Goal: Use online tool/utility: Utilize a website feature to perform a specific function

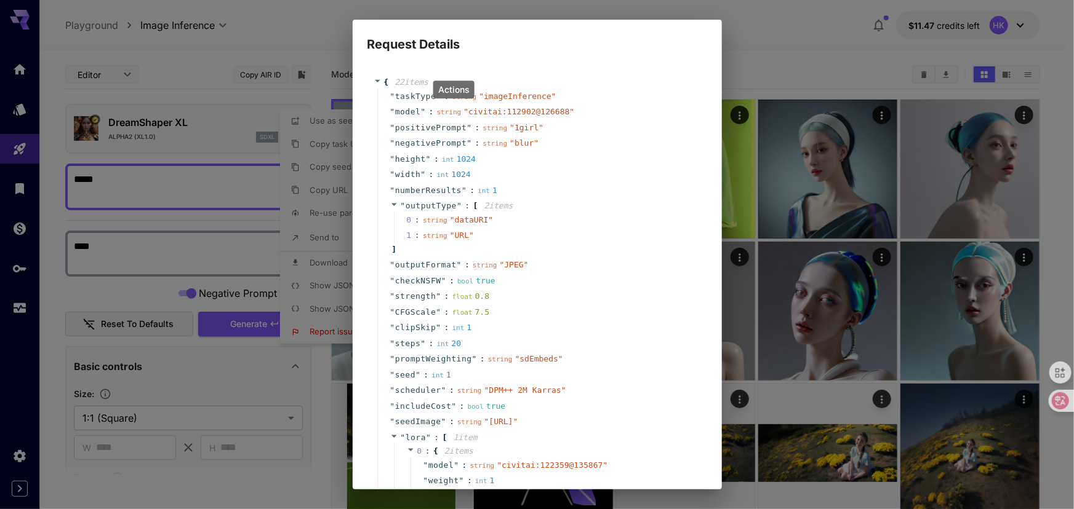
click at [760, 36] on div "Request Details { 22 item s " taskType " : string " imageInference " " model " …" at bounding box center [537, 254] width 1074 height 509
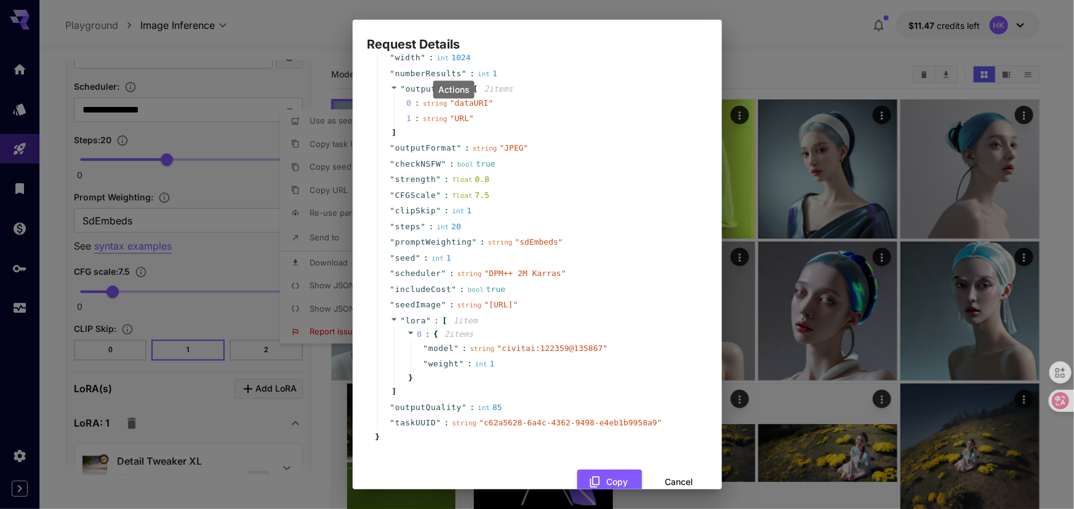
scroll to position [167, 0]
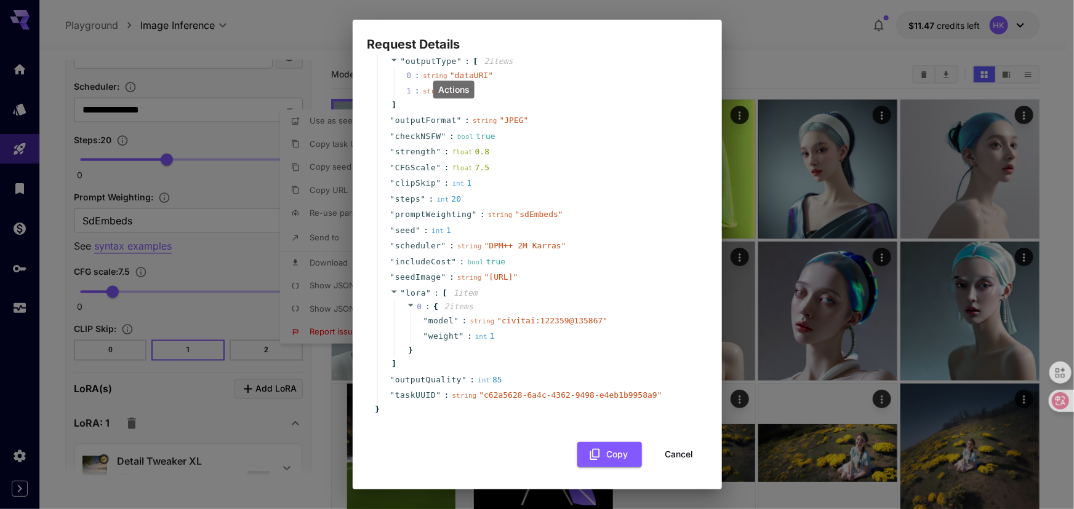
click at [674, 449] on button "Cancel" at bounding box center [679, 454] width 55 height 25
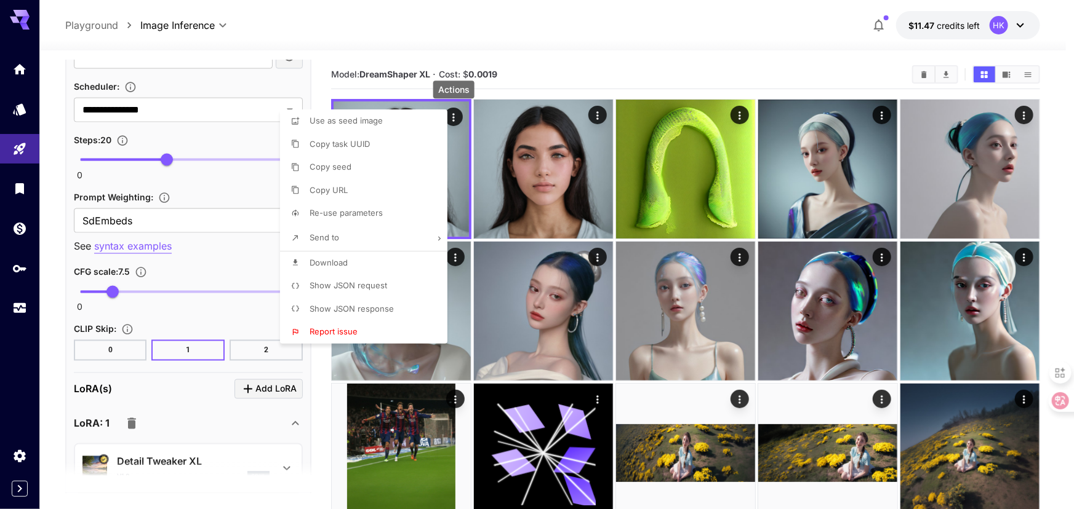
click at [553, 52] on div at bounding box center [537, 254] width 1074 height 509
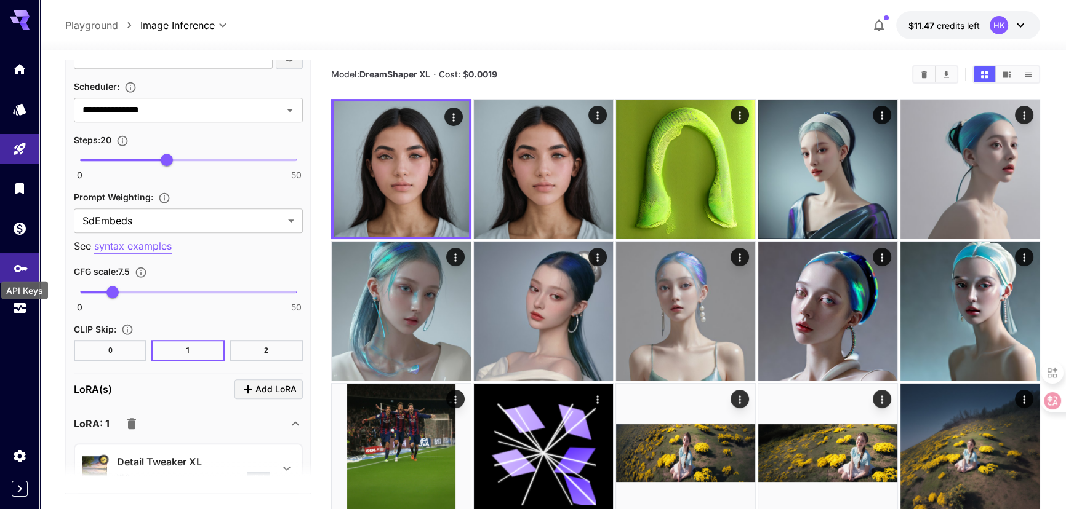
click at [18, 268] on icon "API Keys" at bounding box center [21, 267] width 15 height 15
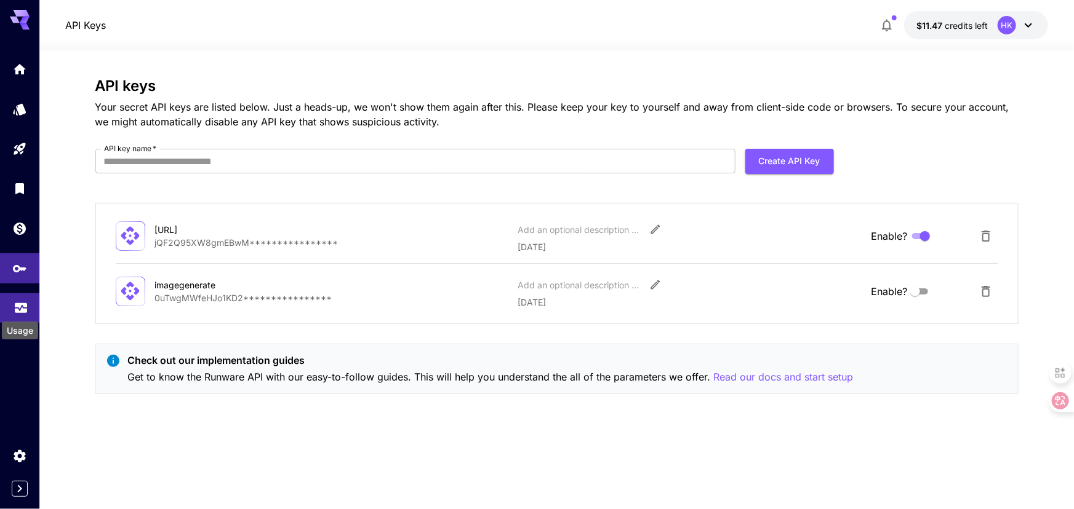
click at [21, 309] on icon "Usage" at bounding box center [21, 306] width 12 height 6
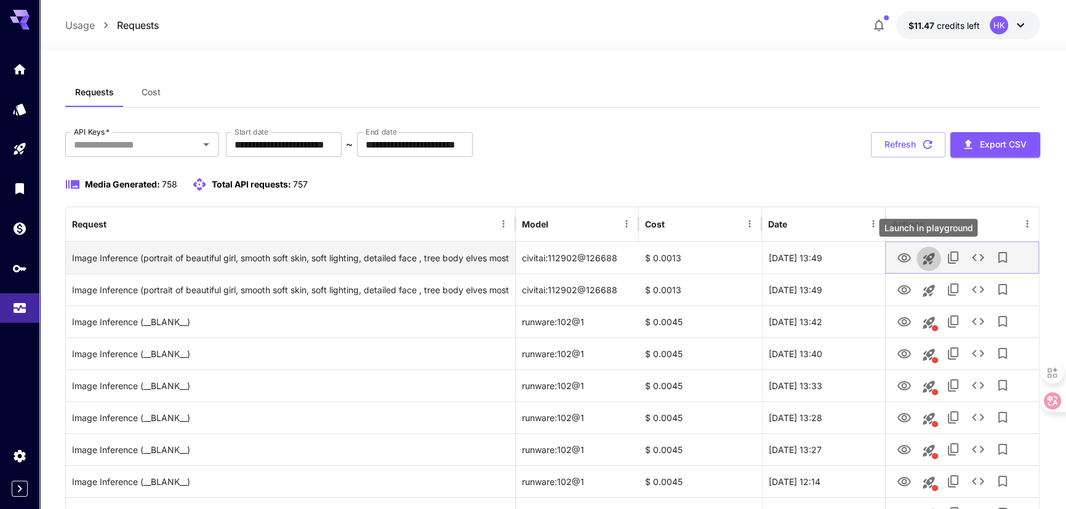
click at [934, 259] on icon "Launch in playground" at bounding box center [928, 259] width 15 height 15
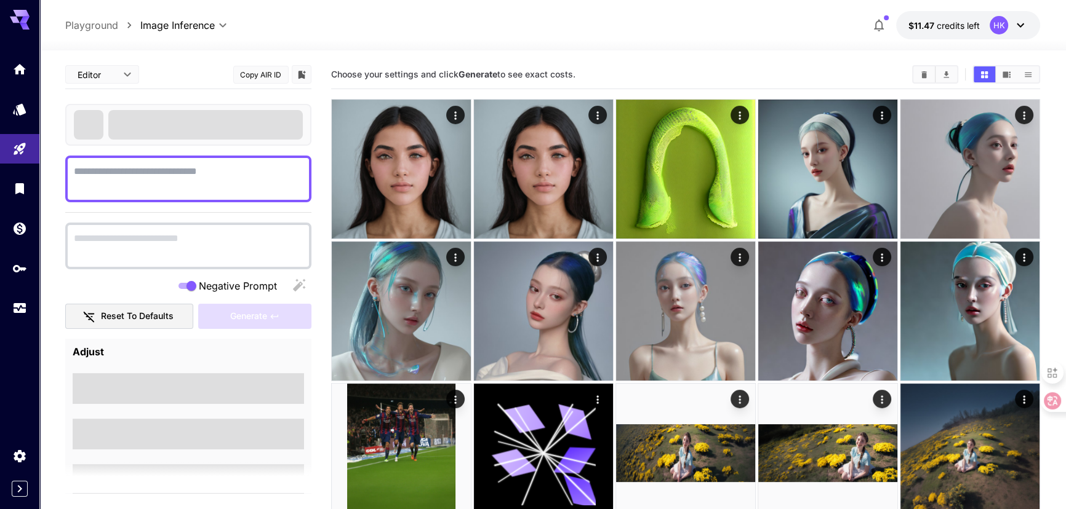
type textarea "**********"
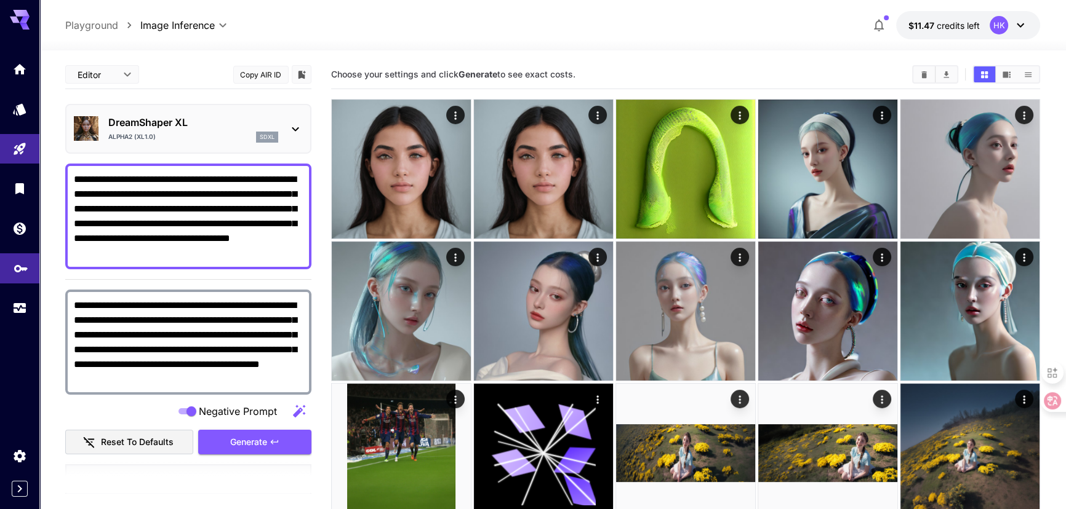
click at [18, 279] on link at bounding box center [19, 268] width 39 height 30
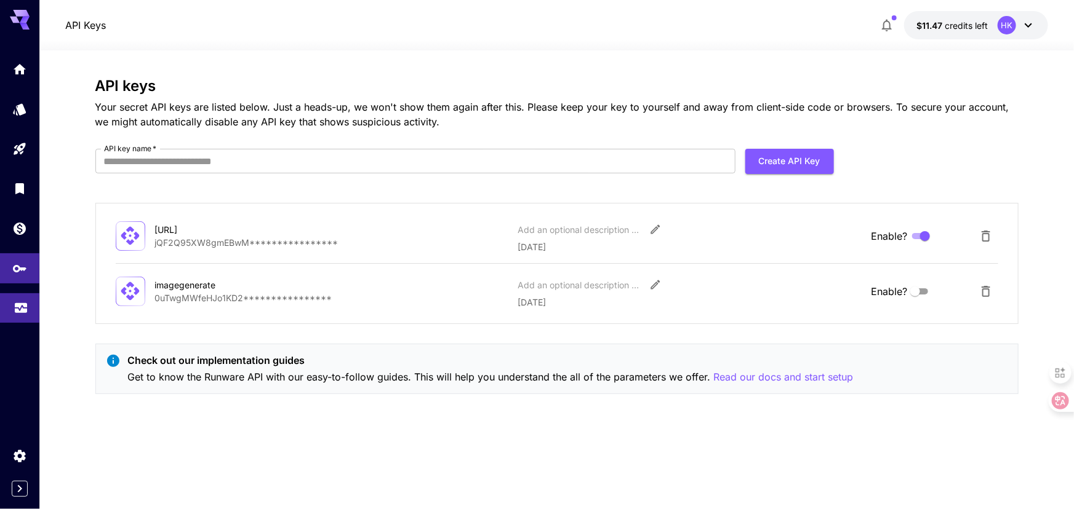
click at [28, 311] on link at bounding box center [19, 308] width 39 height 30
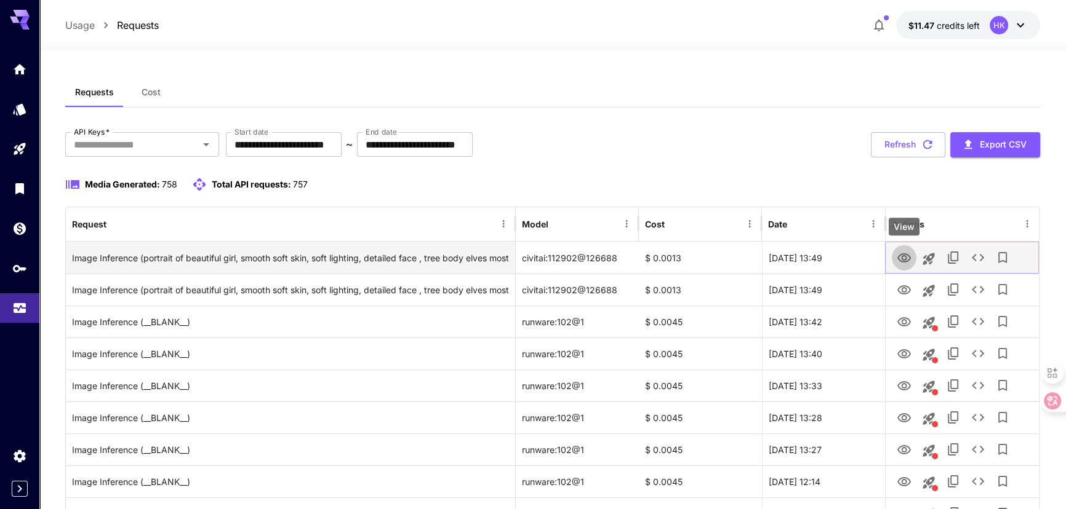
click at [904, 257] on icon "View" at bounding box center [904, 257] width 14 height 9
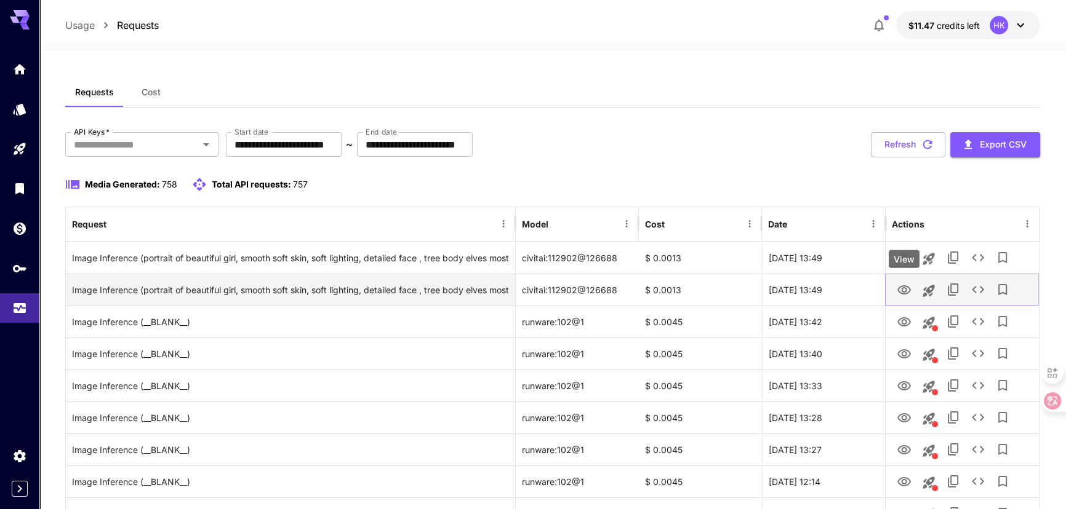
click at [903, 287] on icon "View" at bounding box center [903, 290] width 15 height 15
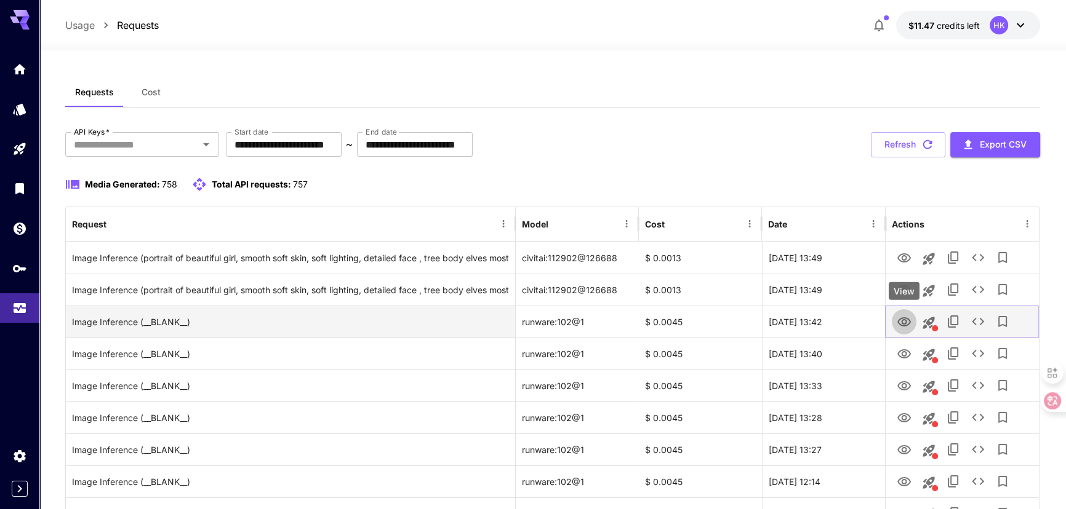
click at [903, 325] on icon "View" at bounding box center [903, 322] width 15 height 15
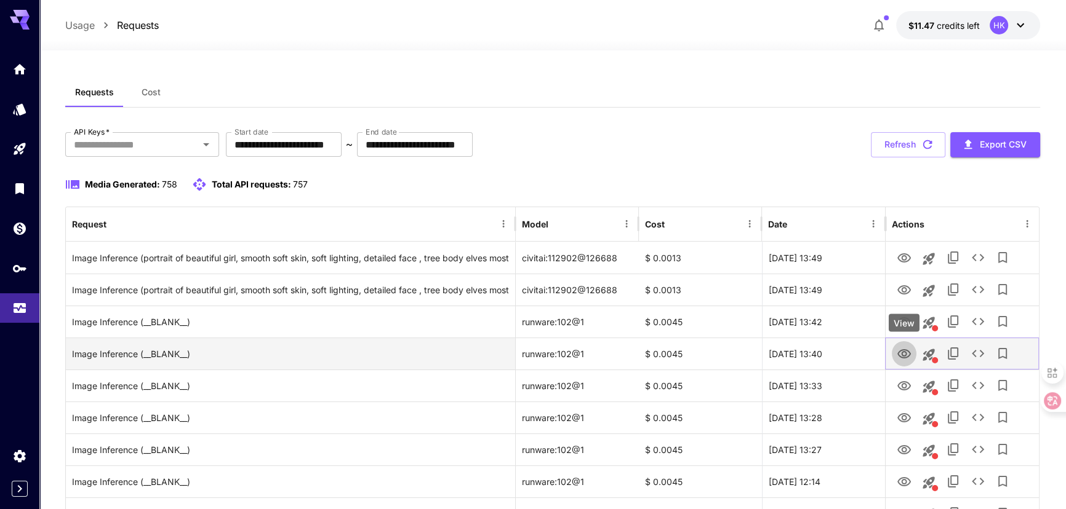
click at [899, 353] on icon "View" at bounding box center [903, 354] width 15 height 15
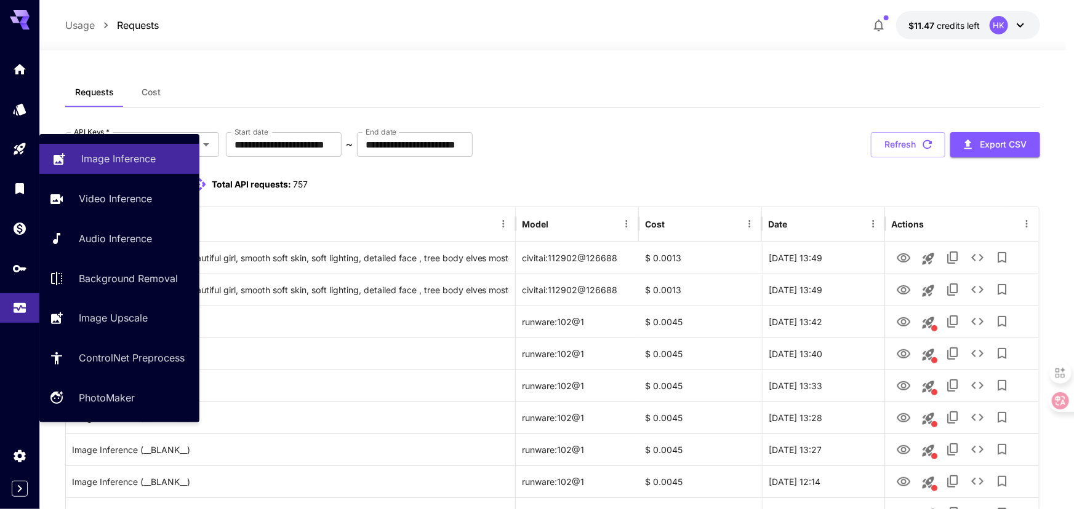
click at [100, 157] on p "Image Inference" at bounding box center [118, 158] width 74 height 15
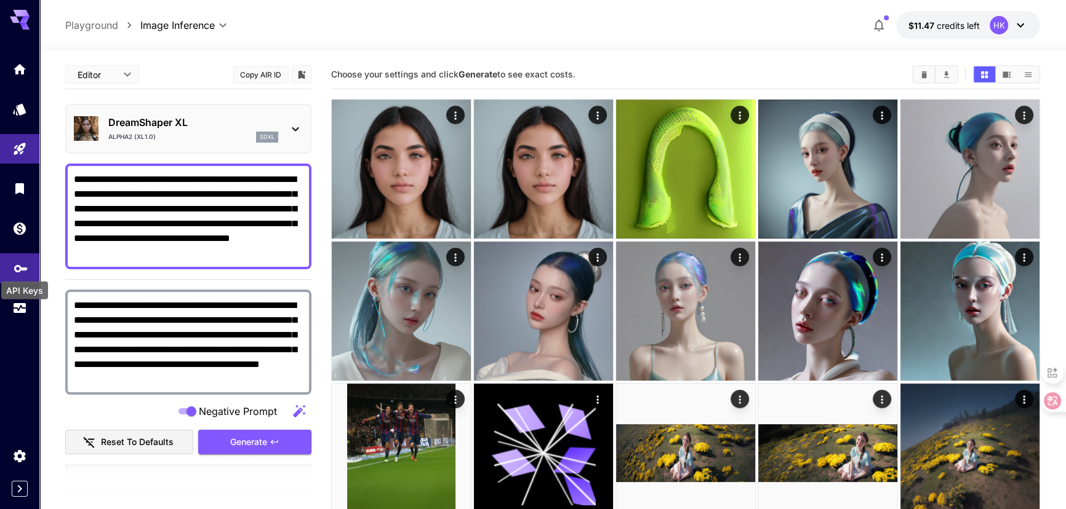
click at [16, 270] on icon "API Keys" at bounding box center [21, 267] width 15 height 15
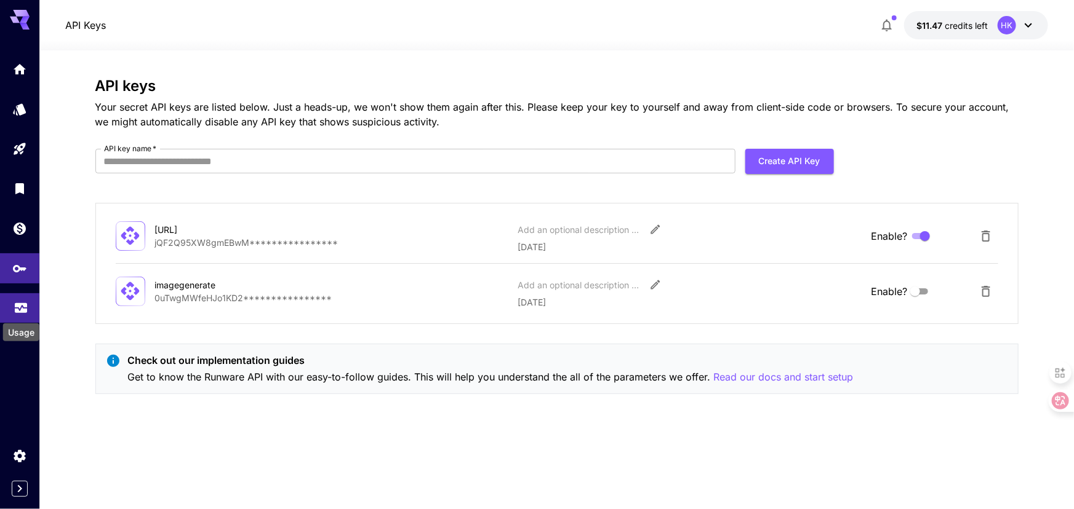
click at [17, 305] on icon "Usage" at bounding box center [21, 303] width 12 height 6
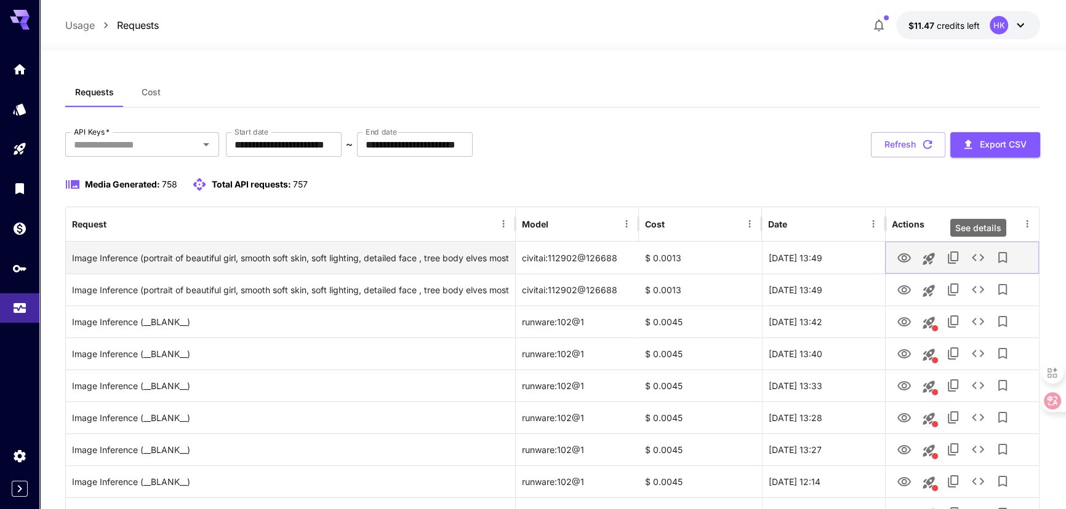
click at [973, 258] on icon "See details" at bounding box center [977, 257] width 15 height 15
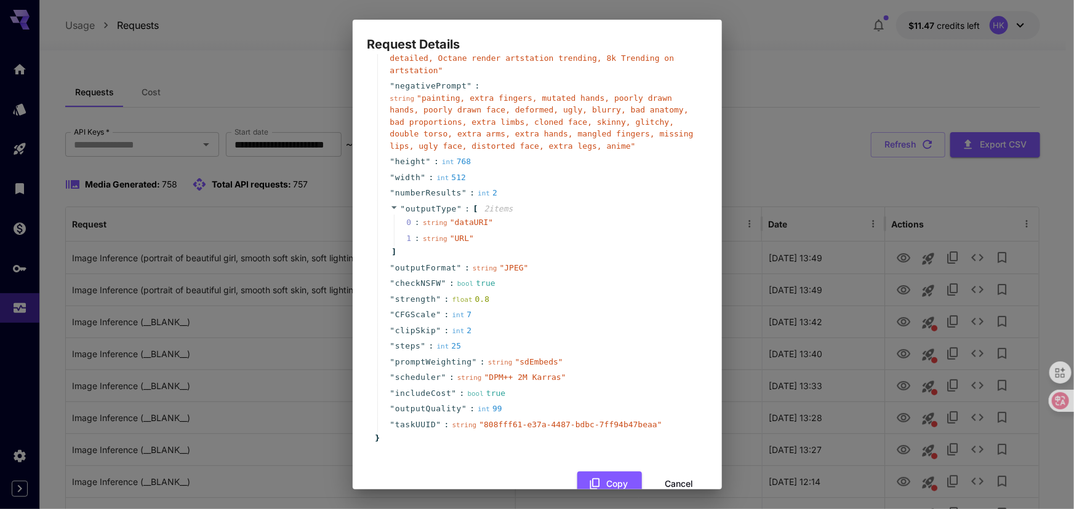
scroll to position [134, 0]
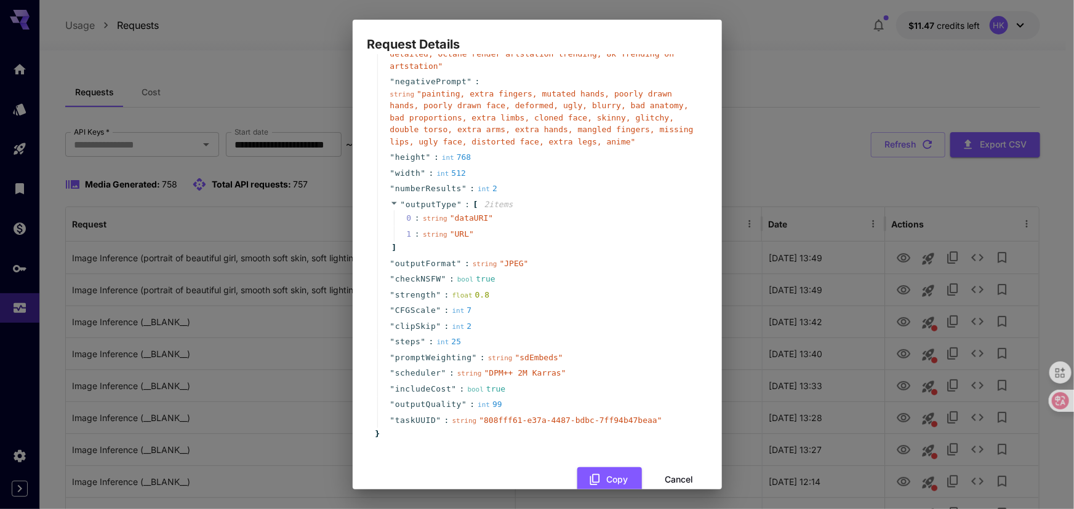
click at [501, 468] on div "Copy Cancel" at bounding box center [537, 480] width 340 height 25
click at [812, 43] on div "Request Details { 19 item s " taskType " : string " imageInference " " model " …" at bounding box center [537, 254] width 1074 height 509
click at [674, 468] on button "Cancel" at bounding box center [679, 480] width 55 height 25
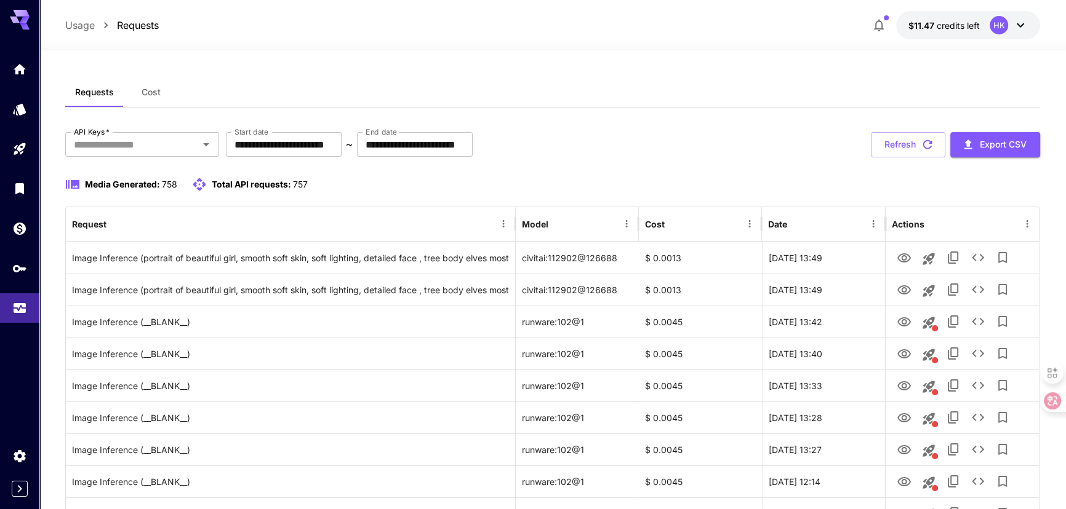
click at [779, 82] on div "Requests Cost" at bounding box center [552, 93] width 975 height 30
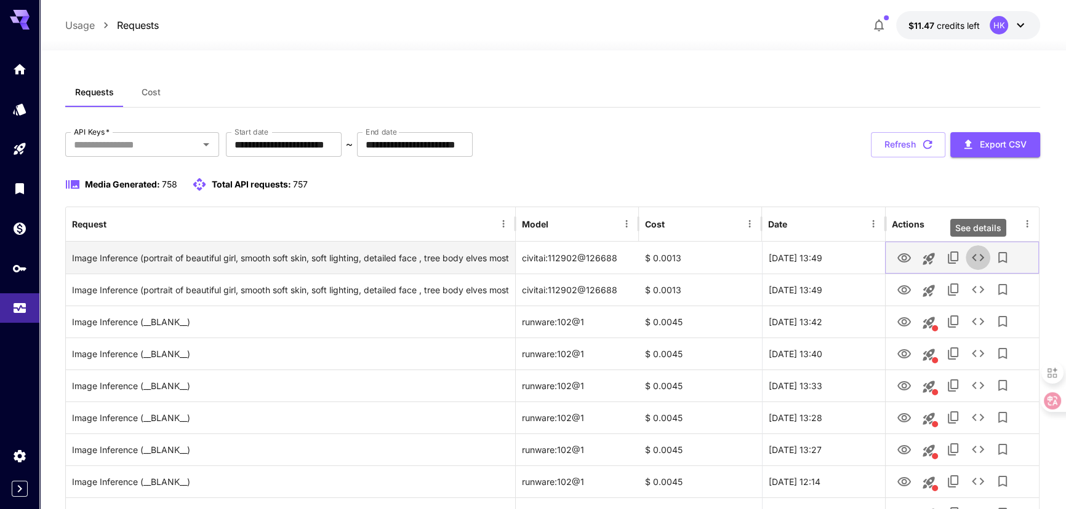
click at [978, 259] on icon "See details" at bounding box center [977, 257] width 15 height 15
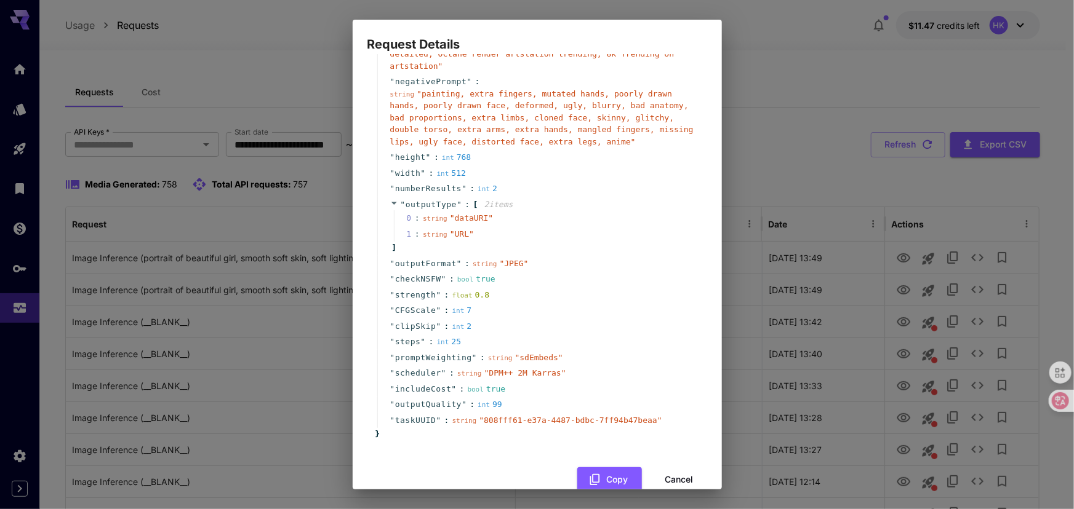
click at [772, 59] on div "Request Details { 19 item s " taskType " : string " imageInference " " model " …" at bounding box center [537, 254] width 1074 height 509
click at [677, 468] on button "Cancel" at bounding box center [679, 480] width 55 height 25
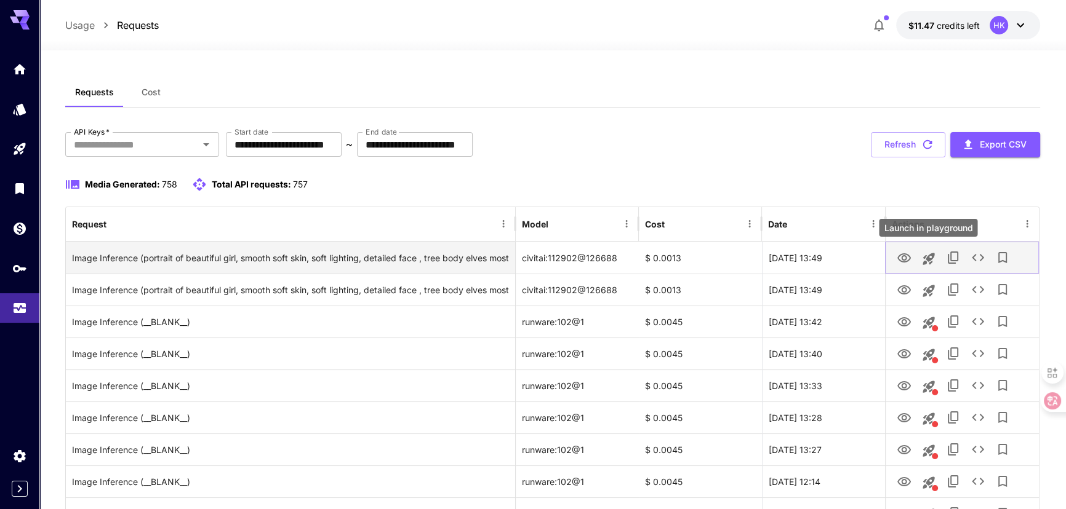
click at [926, 255] on icon "Launch in playground" at bounding box center [928, 259] width 15 height 15
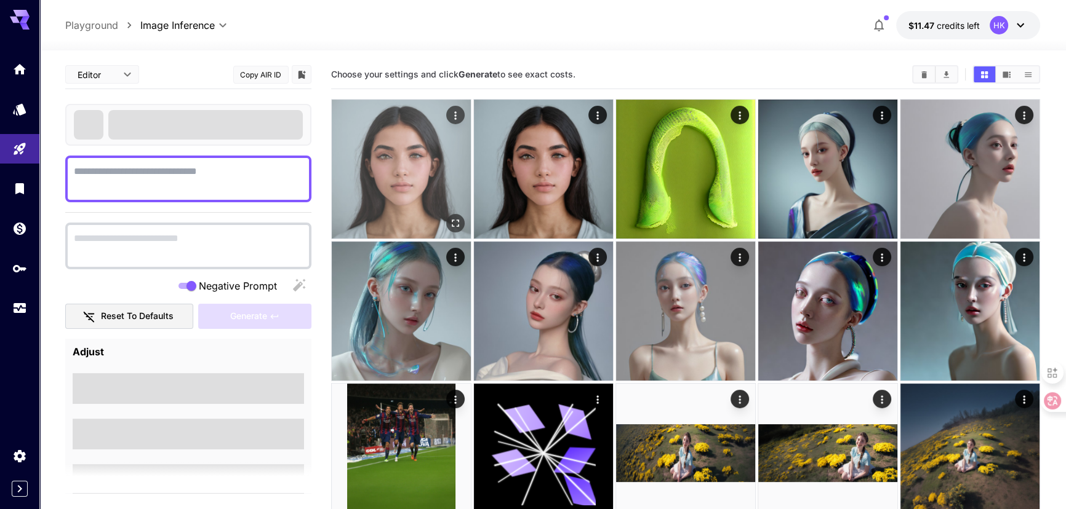
type textarea "**********"
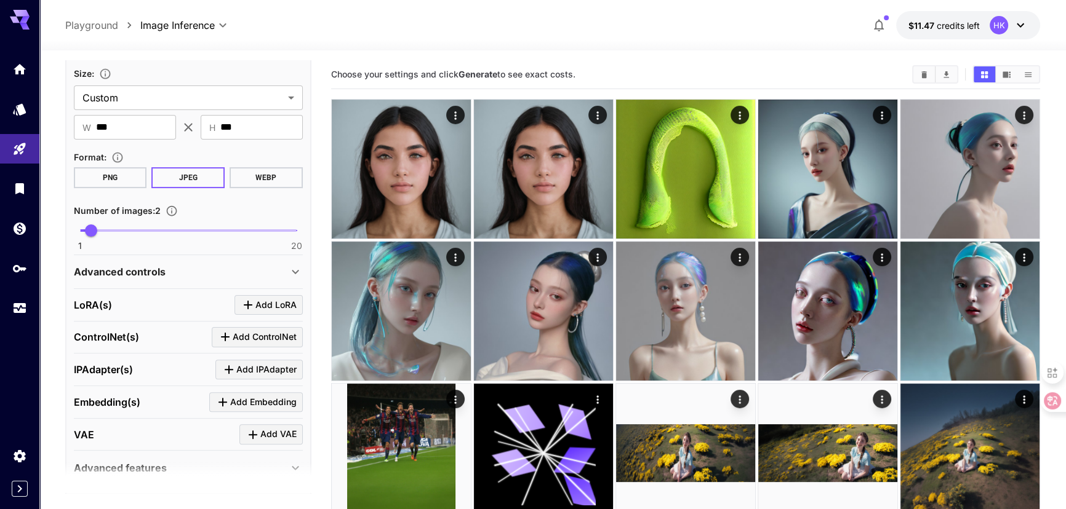
scroll to position [493, 0]
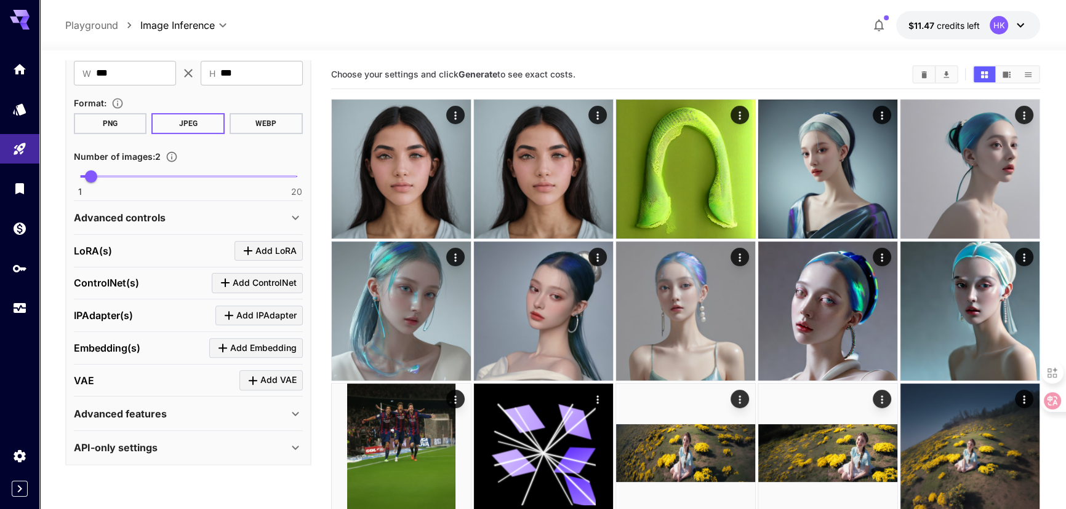
click at [217, 220] on div "Advanced controls" at bounding box center [181, 217] width 214 height 15
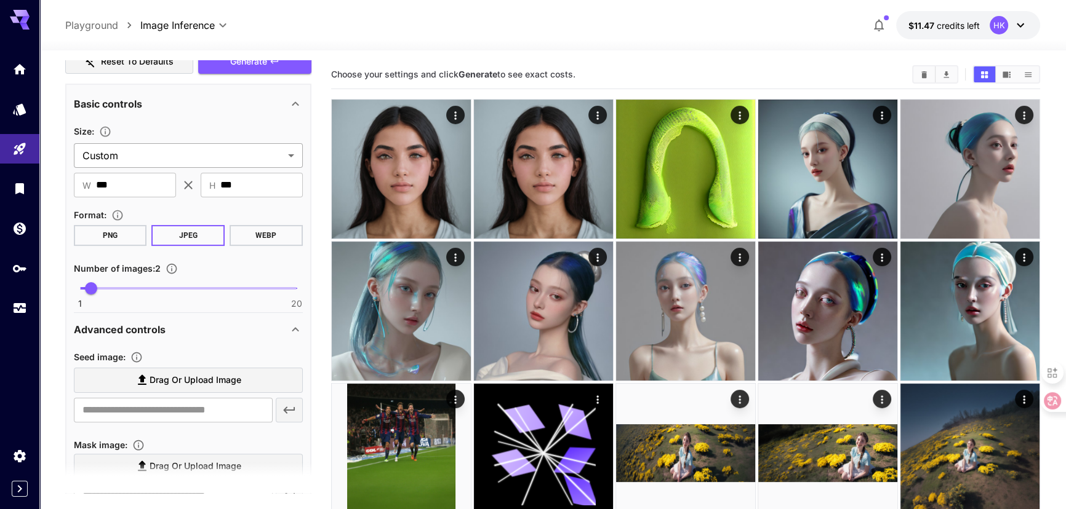
scroll to position [279, 0]
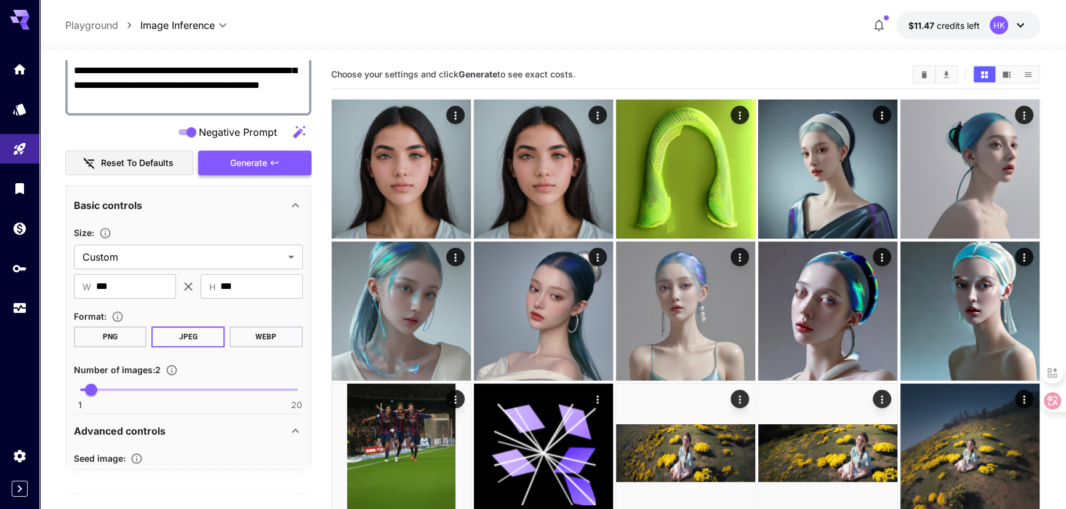
click at [240, 160] on span "Generate" at bounding box center [248, 163] width 37 height 15
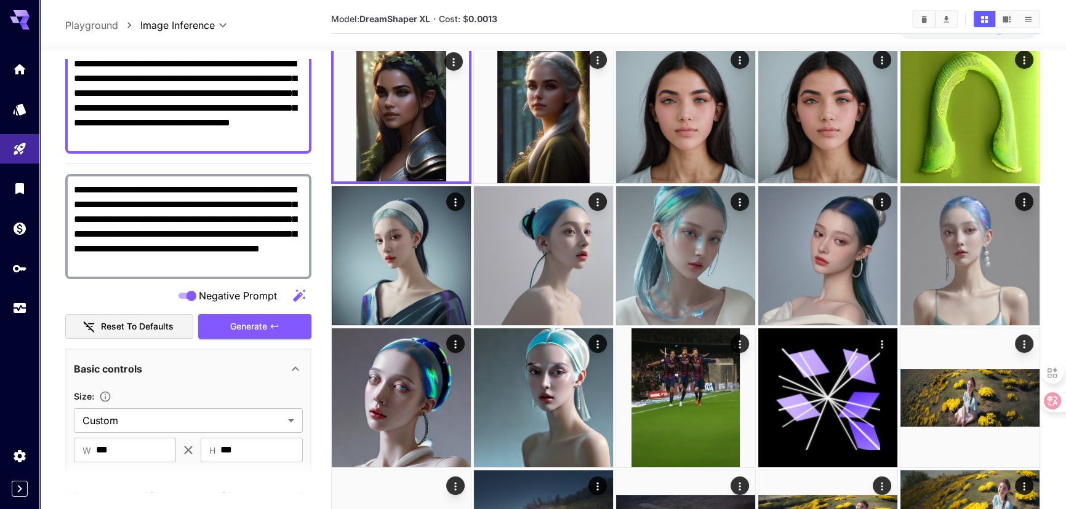
scroll to position [223, 0]
